Goal: Information Seeking & Learning: Learn about a topic

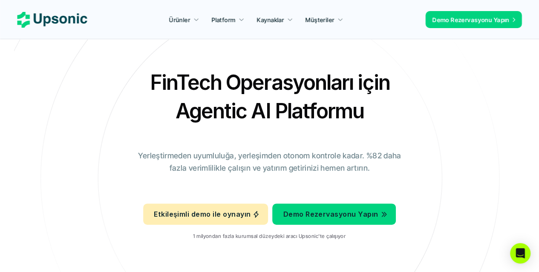
click at [126, 15] on div "Ürünler Platform Kaynaklar Müşteriler Demo Rezervasyonu Yapın" at bounding box center [269, 19] width 505 height 17
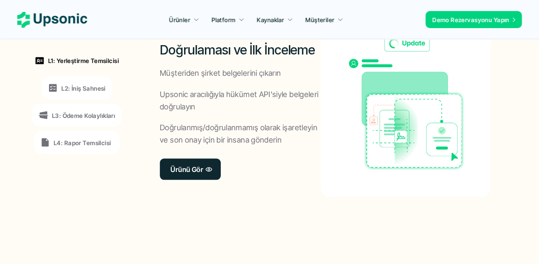
scroll to position [681, 0]
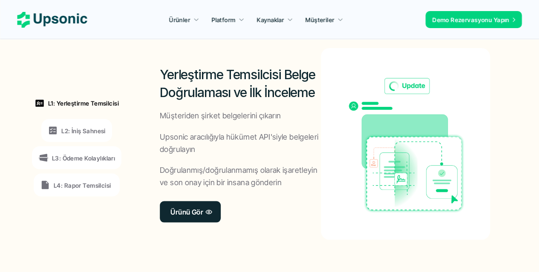
click at [86, 131] on font "L2: İniş Sahnesi" at bounding box center [83, 130] width 44 height 7
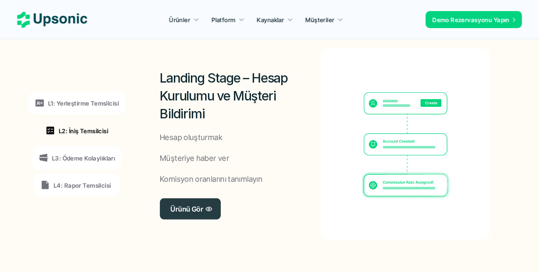
click at [81, 158] on font "L3: Ödeme Kolaylıkları" at bounding box center [83, 157] width 63 height 7
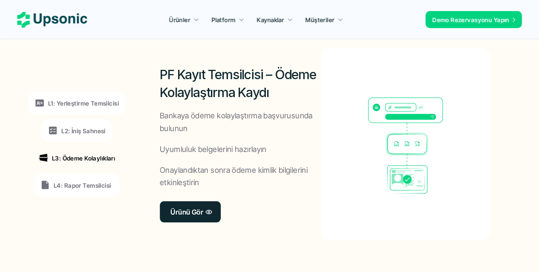
click at [82, 183] on font "L4: Rapor Temsilcisi" at bounding box center [82, 184] width 57 height 7
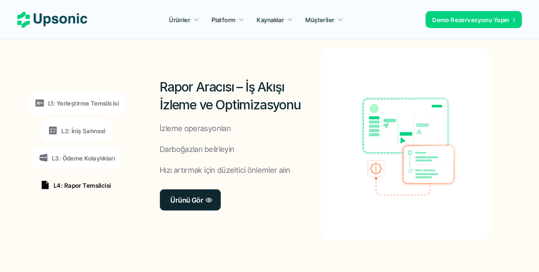
click at [86, 131] on font "L2: İniş Sahnesi" at bounding box center [83, 130] width 44 height 7
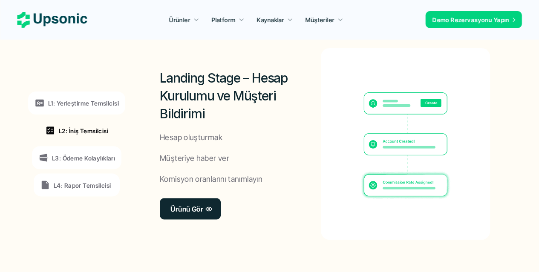
click at [83, 103] on font "L1: Yerleştirme Temsilcisi" at bounding box center [83, 103] width 71 height 7
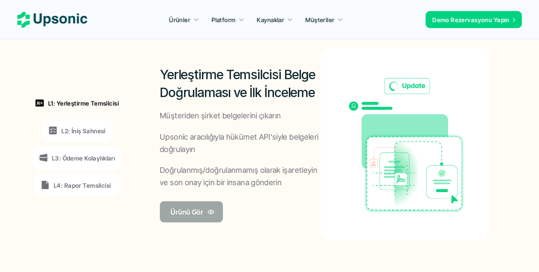
click at [193, 208] on font "Ürünü Gör" at bounding box center [186, 211] width 33 height 9
